Goal: Check status: Check status

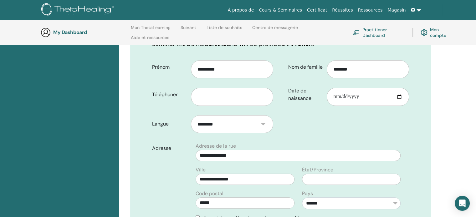
scroll to position [125, 0]
click at [217, 87] on input "text" at bounding box center [232, 96] width 82 height 18
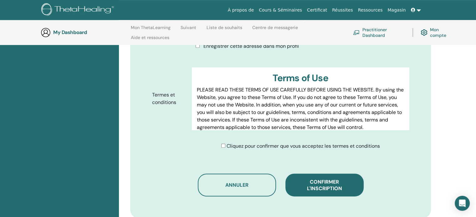
scroll to position [300, 0]
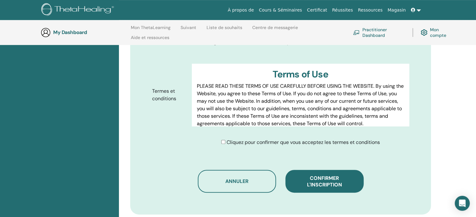
type input "**********"
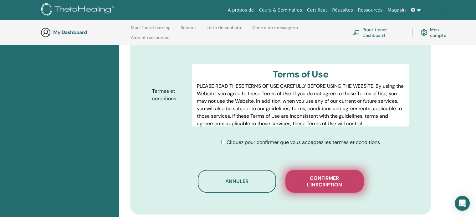
click at [307, 175] on span "Confirmer l'inscription" at bounding box center [324, 181] width 63 height 13
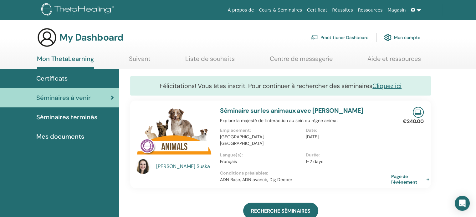
click at [418, 9] on link at bounding box center [415, 10] width 15 height 12
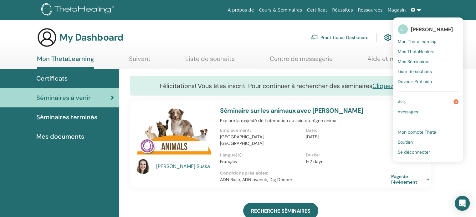
click at [405, 102] on span "Avis" at bounding box center [402, 102] width 8 height 6
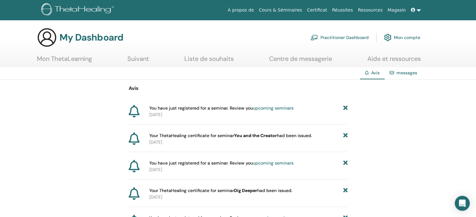
click at [134, 140] on icon at bounding box center [134, 139] width 11 height 13
click at [152, 138] on span "Your ThetaHealing certificate for seminar You and the Creator had been issued." at bounding box center [230, 136] width 163 height 7
